Goal: Information Seeking & Learning: Learn about a topic

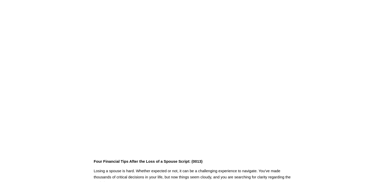
scroll to position [19, 0]
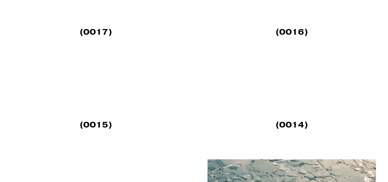
scroll to position [774, 0]
